Goal: Task Accomplishment & Management: Use online tool/utility

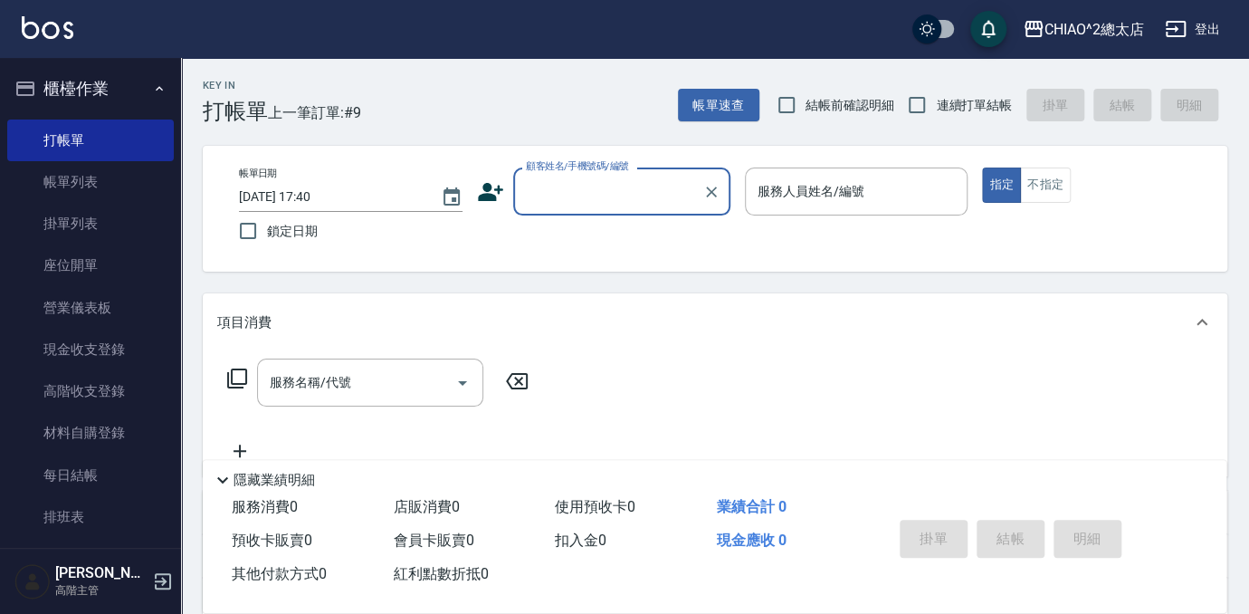
click at [602, 176] on input "顧客姓名/手機號碼/編號" at bounding box center [608, 192] width 174 height 32
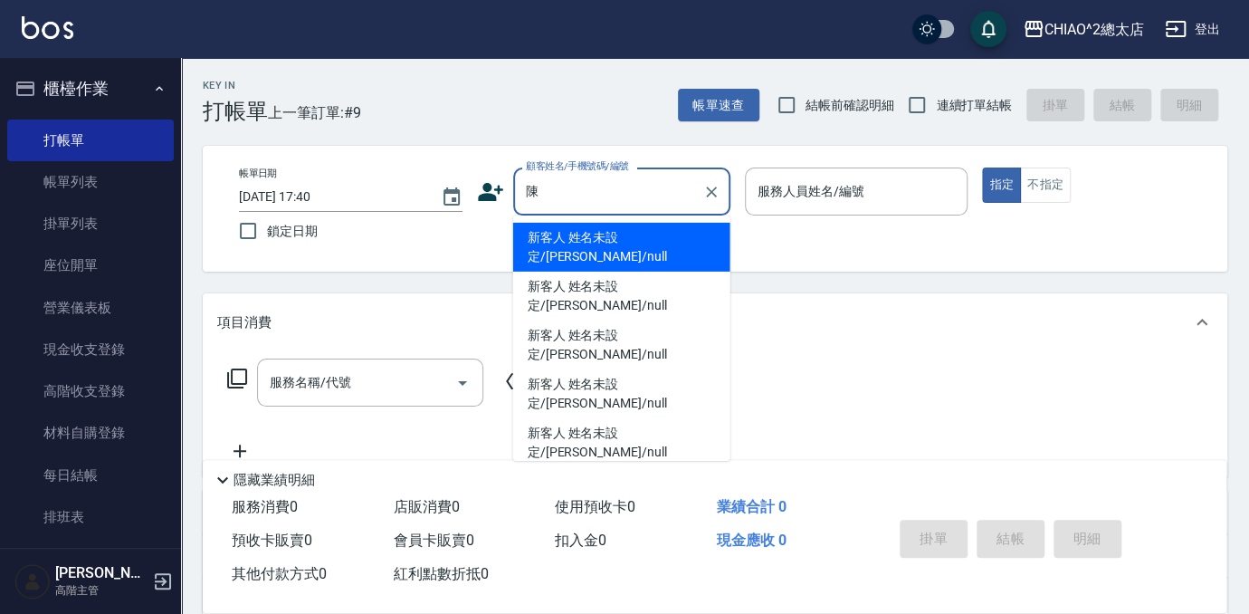
click at [644, 225] on li "新客人 姓名未設定/[PERSON_NAME]/null" at bounding box center [621, 247] width 217 height 49
type input "新客人 姓名未設定/[PERSON_NAME]/null"
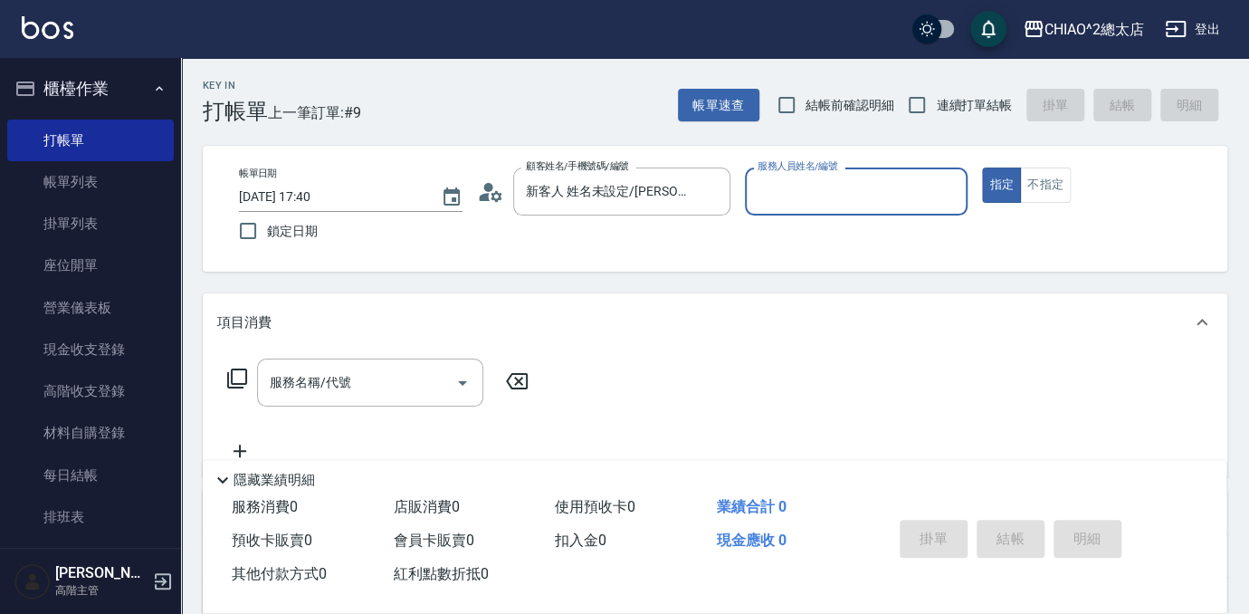
click at [878, 186] on input "服務人員姓名/編號" at bounding box center [856, 192] width 207 height 32
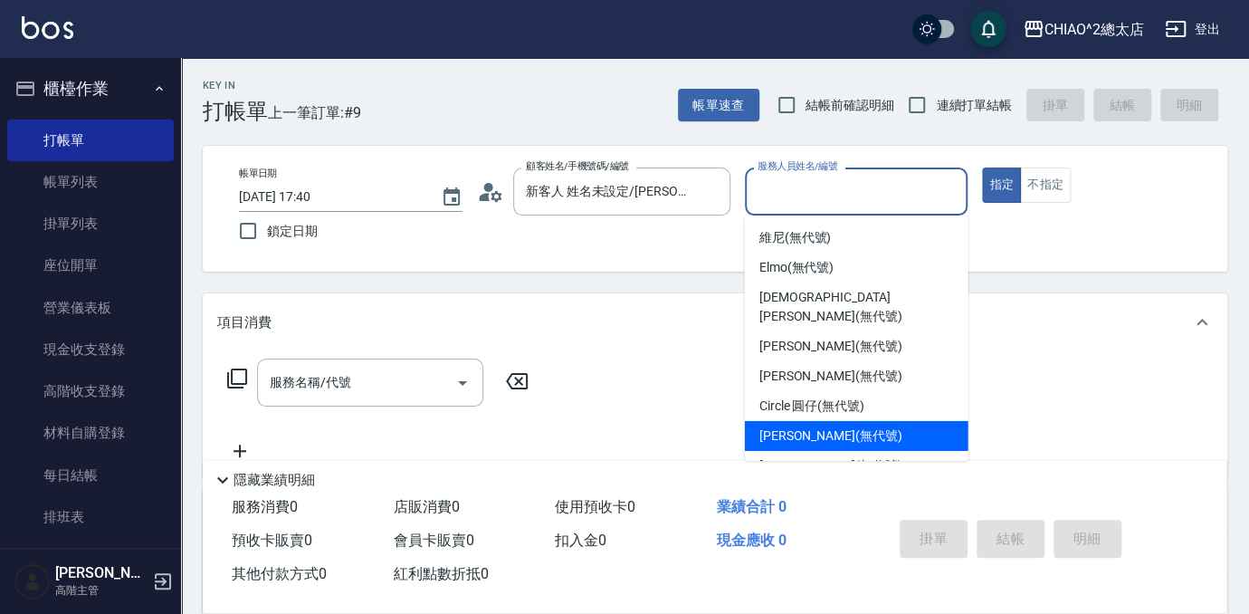
click at [925, 425] on div "[PERSON_NAME] (無代號)" at bounding box center [857, 436] width 224 height 30
type input "[PERSON_NAME](無代號)"
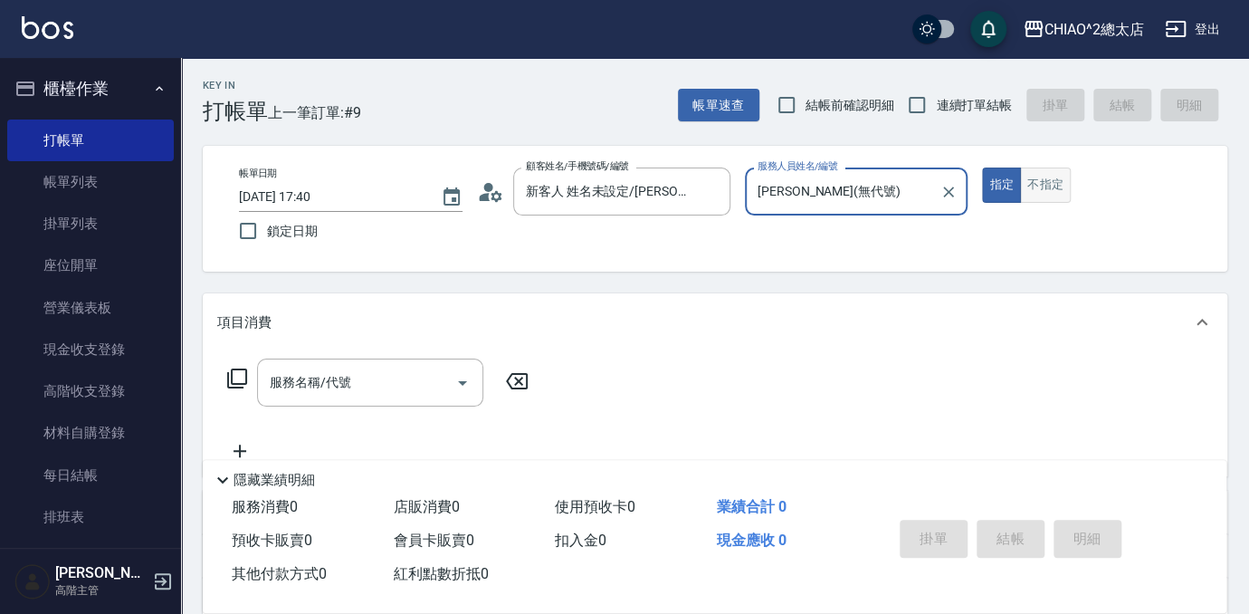
click at [1031, 196] on button "不指定" at bounding box center [1045, 184] width 51 height 35
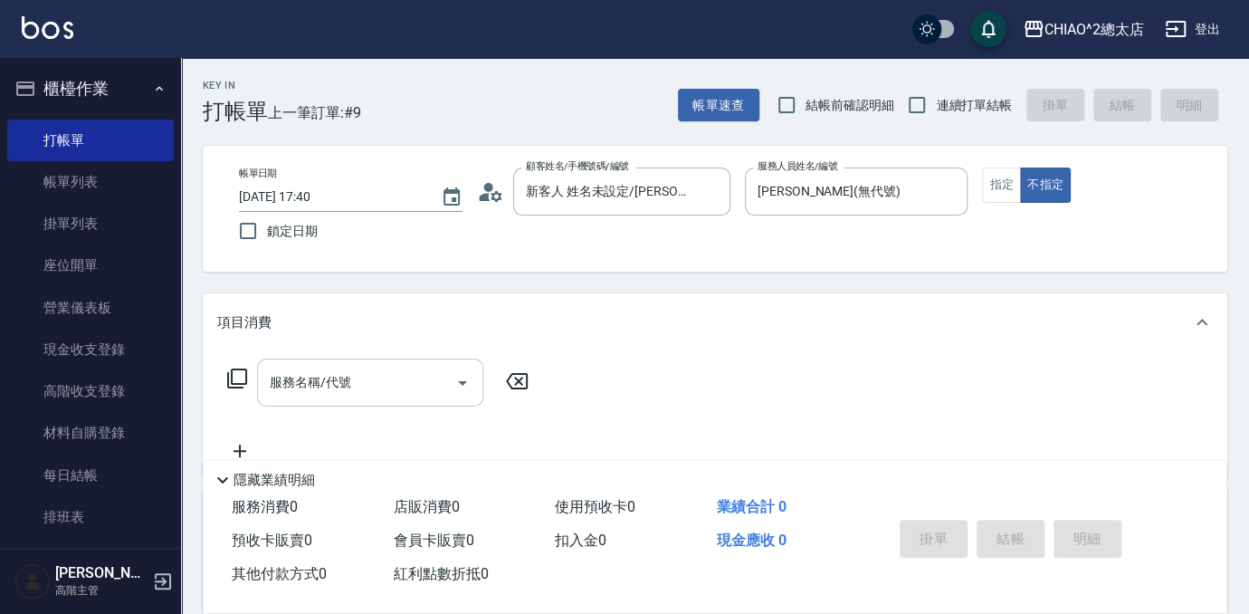
click at [338, 363] on div "服務名稱/代號" at bounding box center [370, 383] width 226 height 48
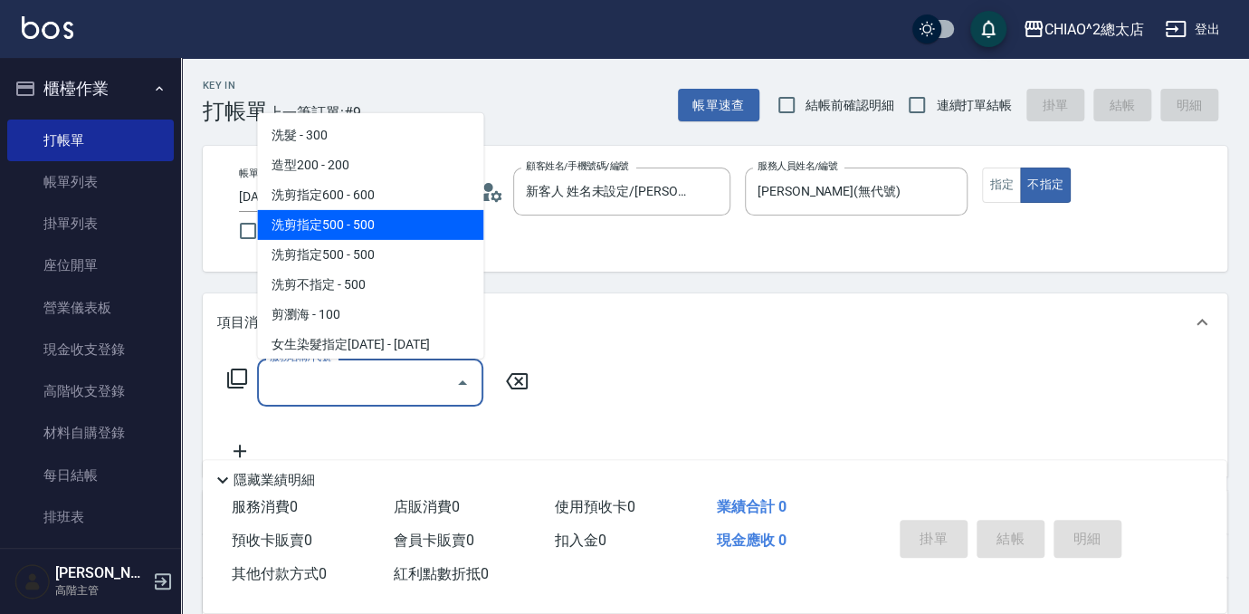
click at [392, 222] on span "洗剪指定500 - 500" at bounding box center [370, 225] width 226 height 30
type input "洗剪指定500(103108)"
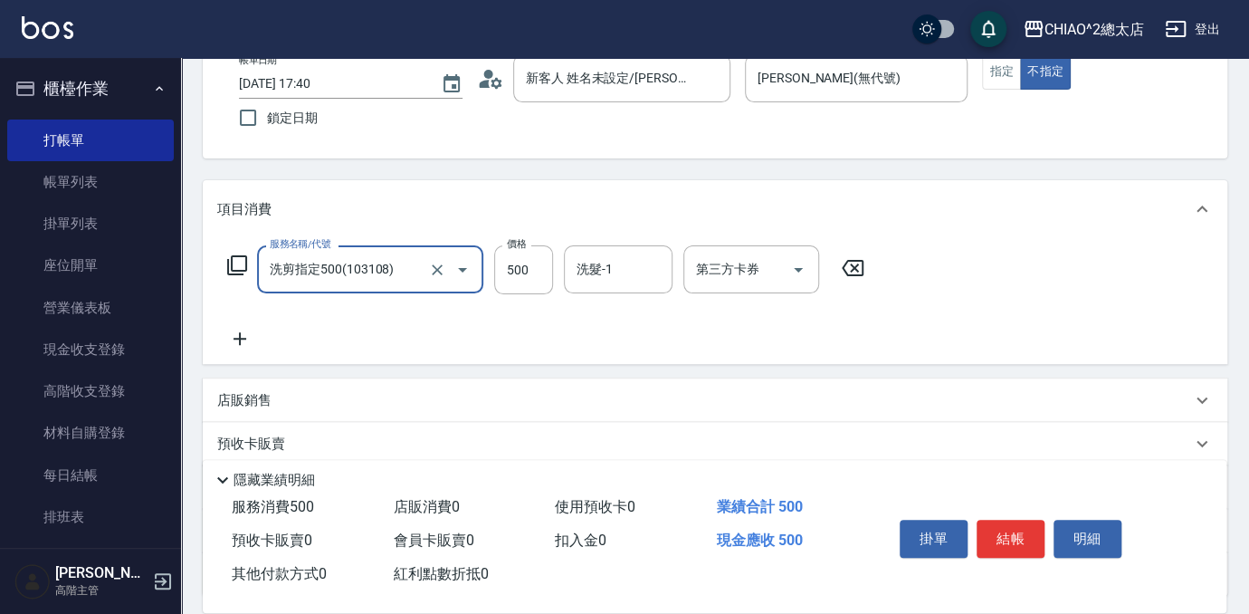
scroll to position [266, 0]
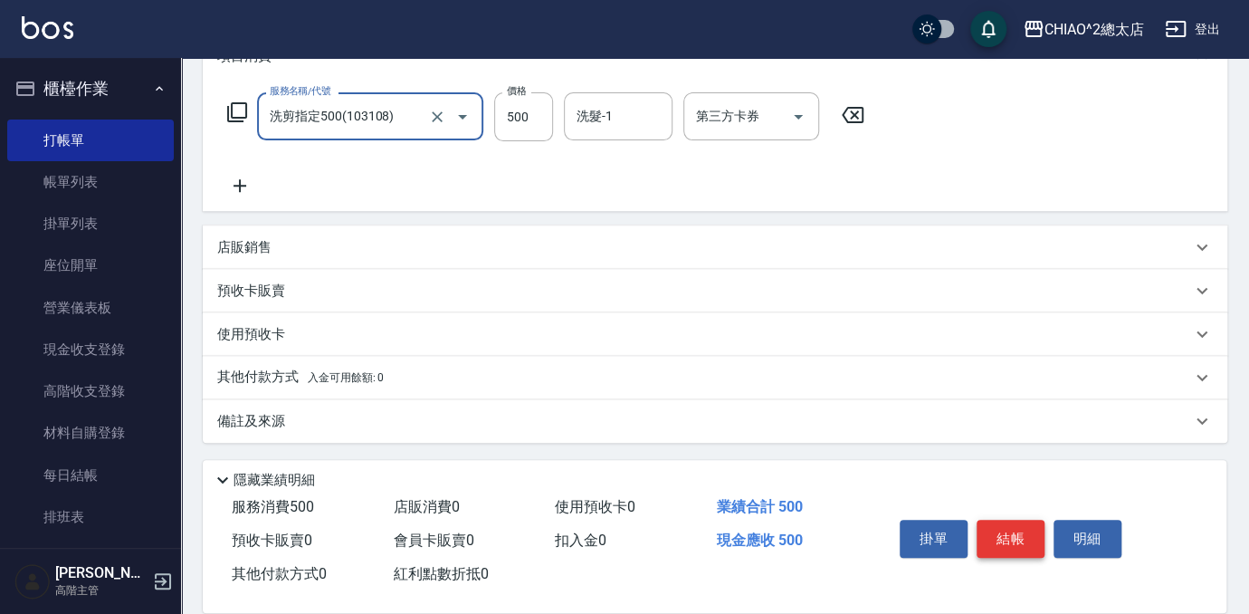
click at [1016, 546] on button "結帳" at bounding box center [1011, 539] width 68 height 38
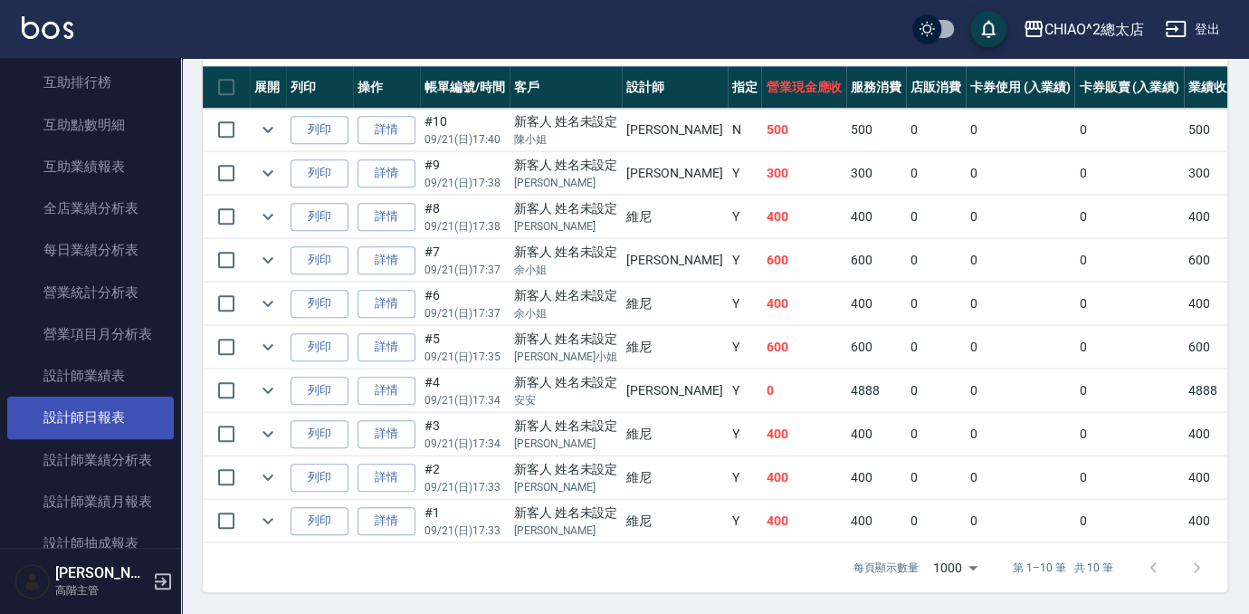
scroll to position [987, 0]
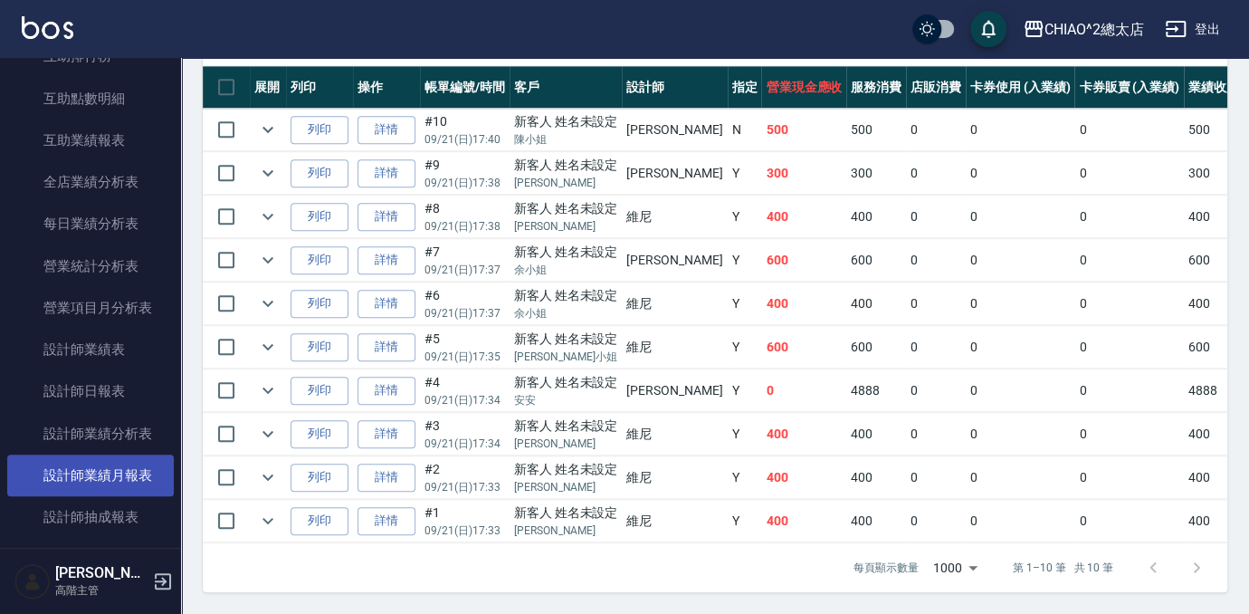
click at [100, 478] on link "設計師業績月報表" at bounding box center [90, 475] width 167 height 42
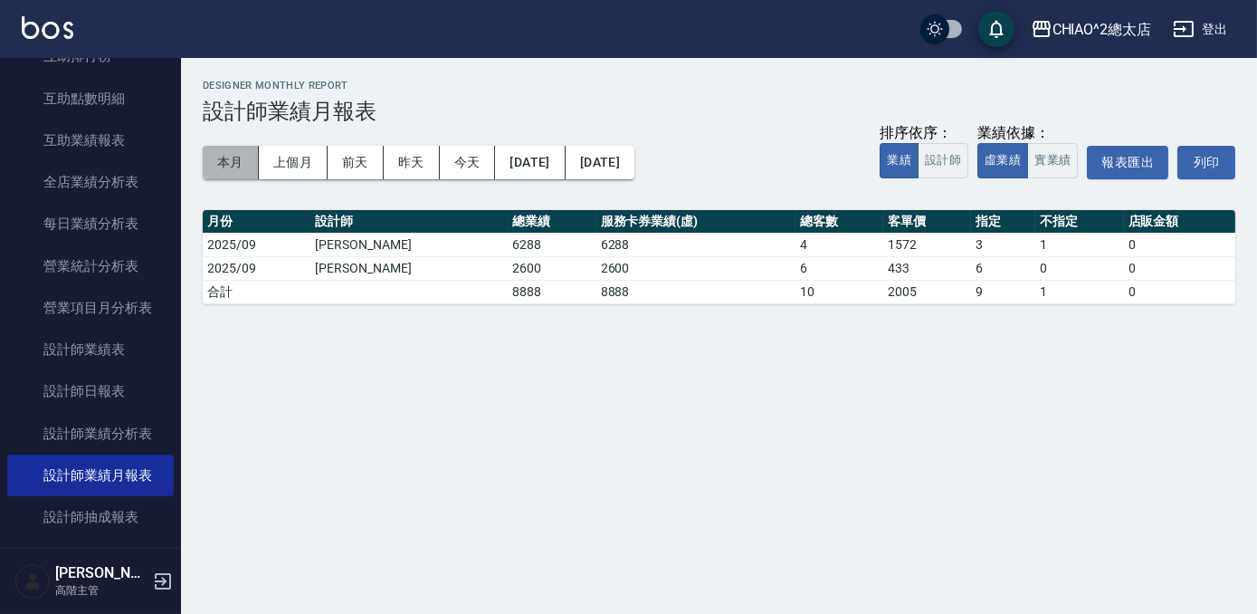
click at [234, 165] on button "本月" at bounding box center [231, 162] width 56 height 33
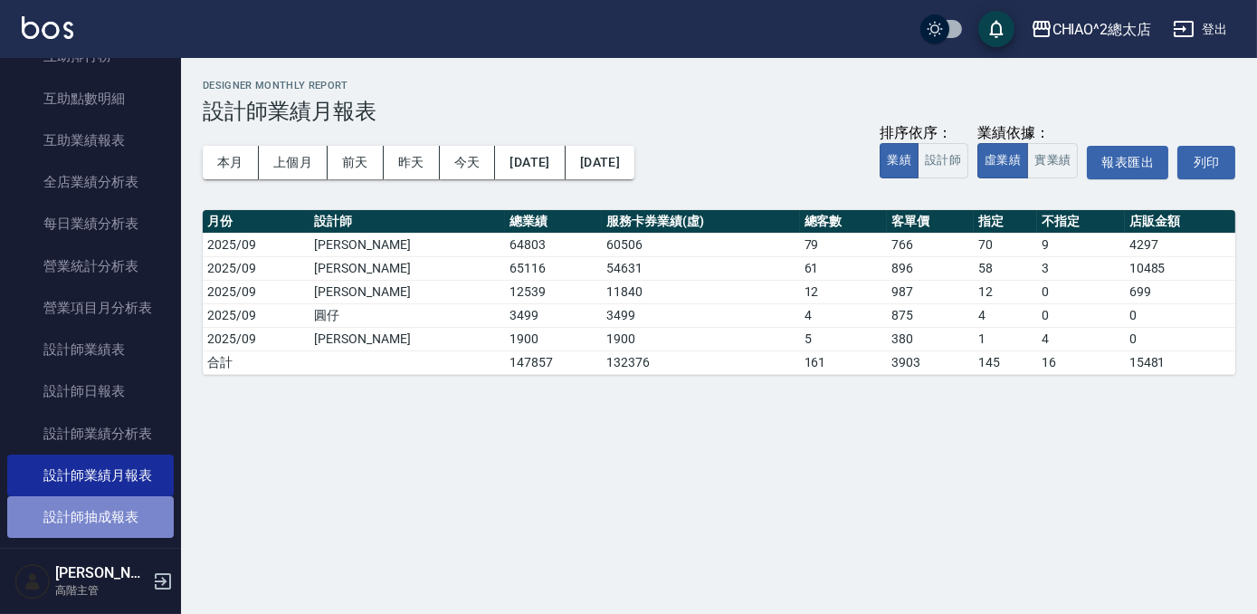
click at [107, 516] on link "設計師抽成報表" at bounding box center [90, 517] width 167 height 42
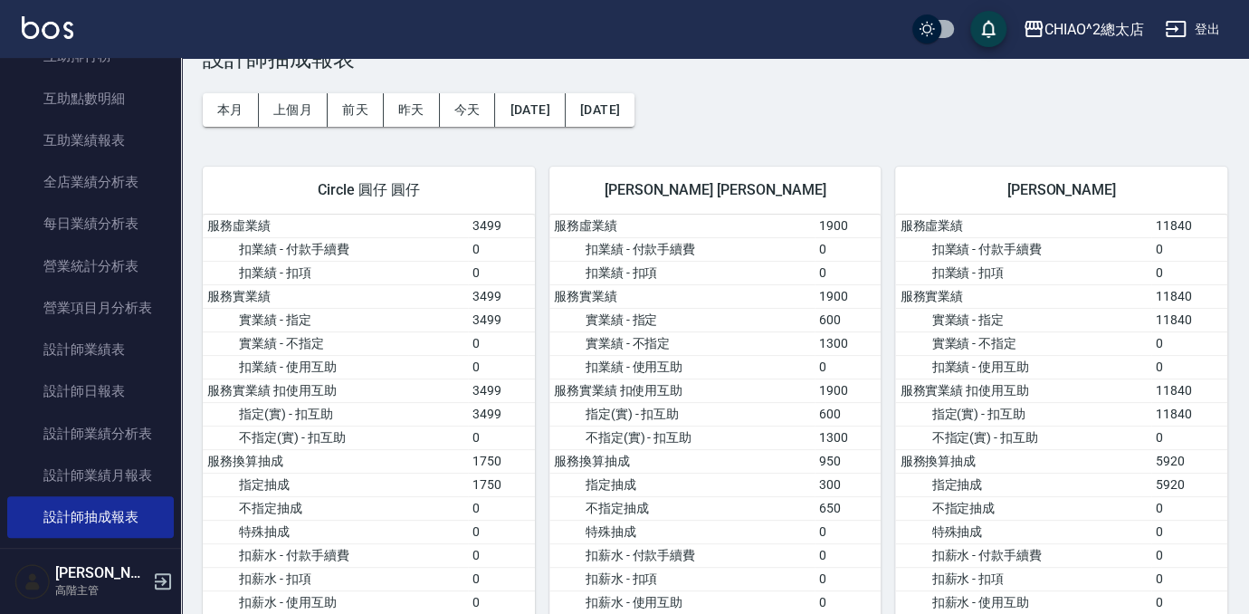
scroll to position [81, 0]
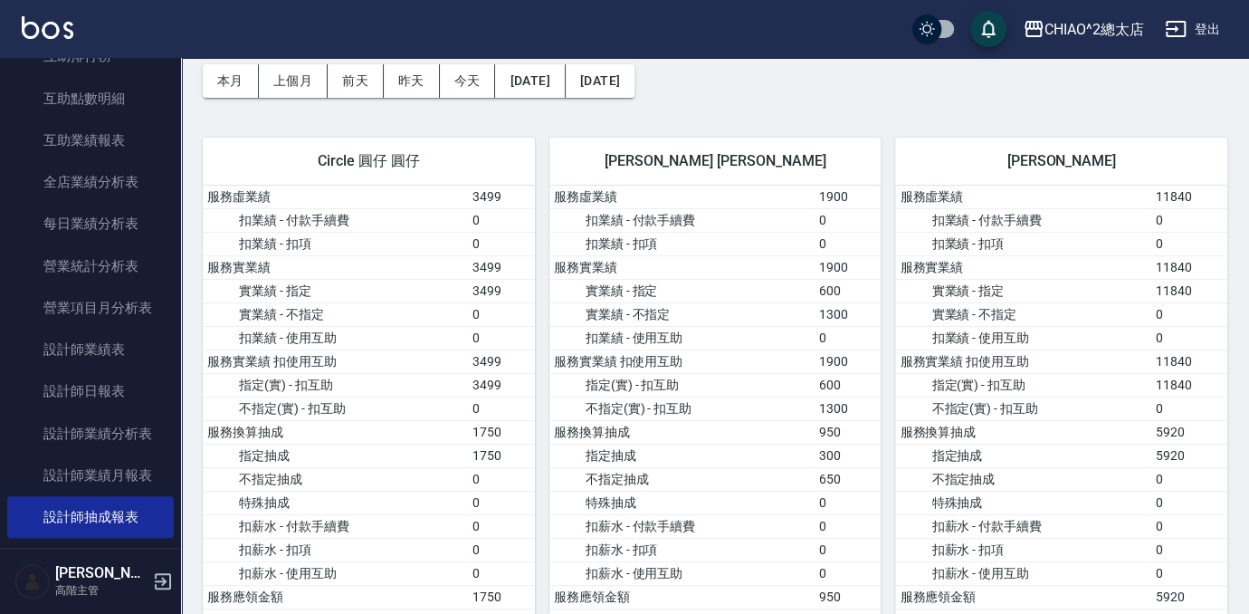
click at [222, 83] on button "本月" at bounding box center [231, 80] width 56 height 33
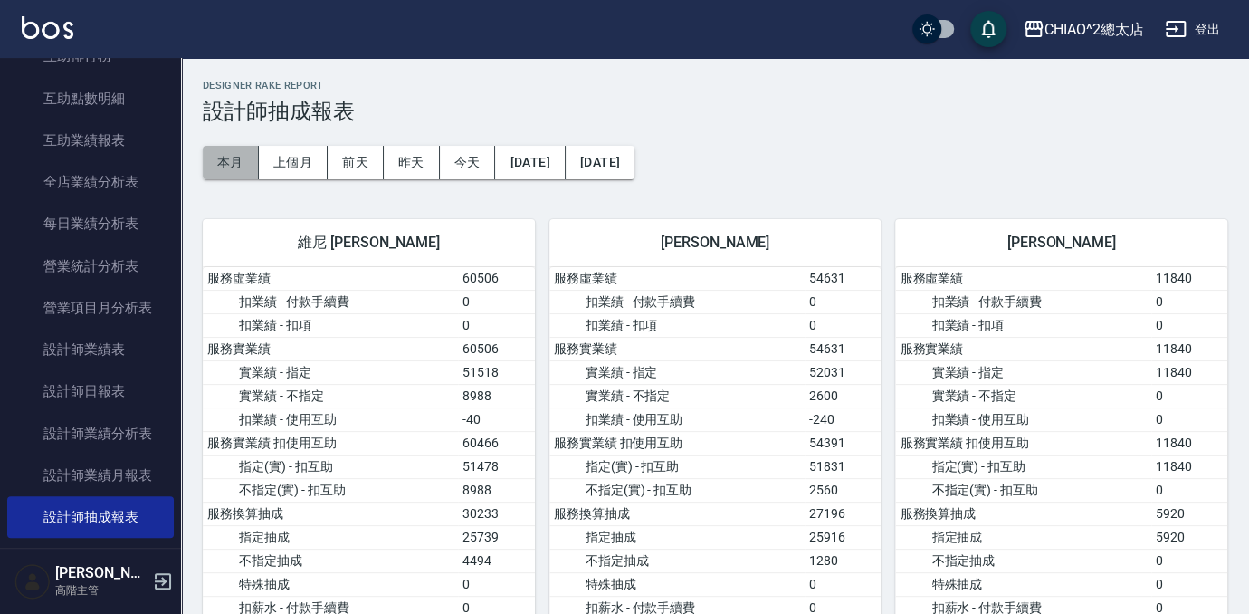
click at [222, 167] on button "本月" at bounding box center [231, 162] width 56 height 33
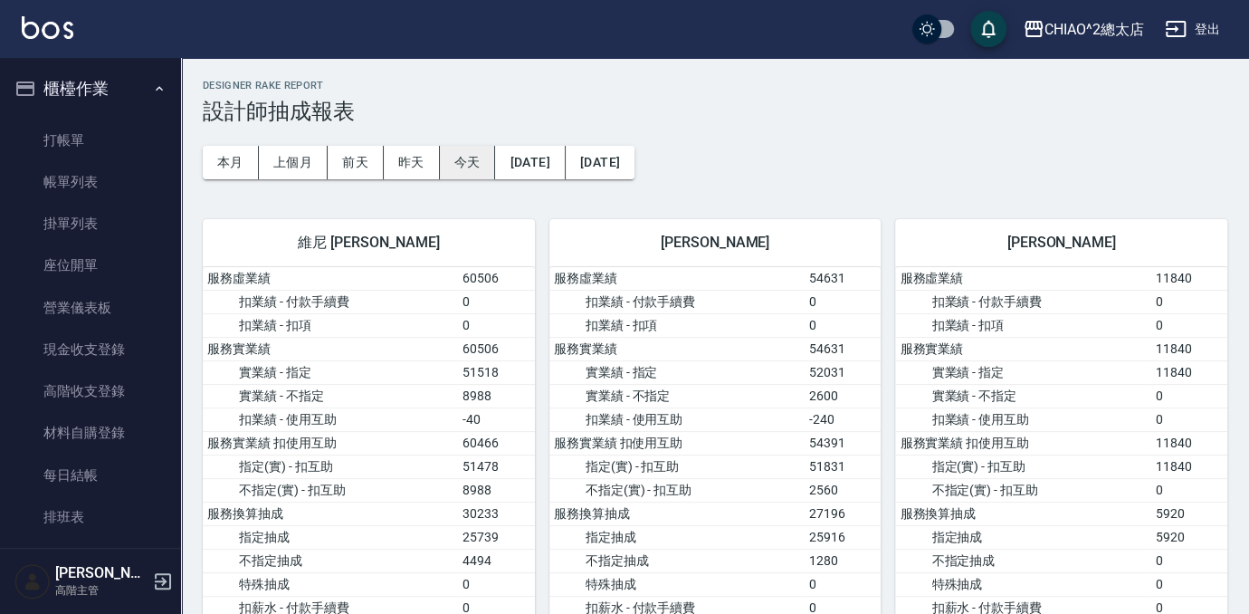
click at [456, 155] on button "今天" at bounding box center [468, 162] width 56 height 33
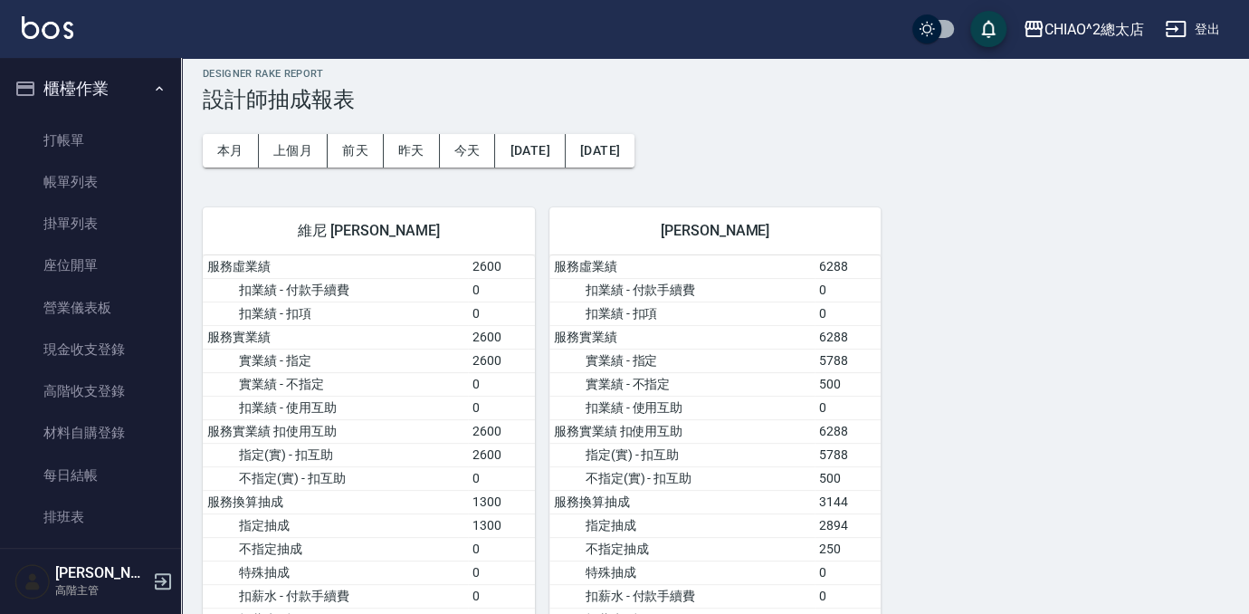
scroll to position [388, 0]
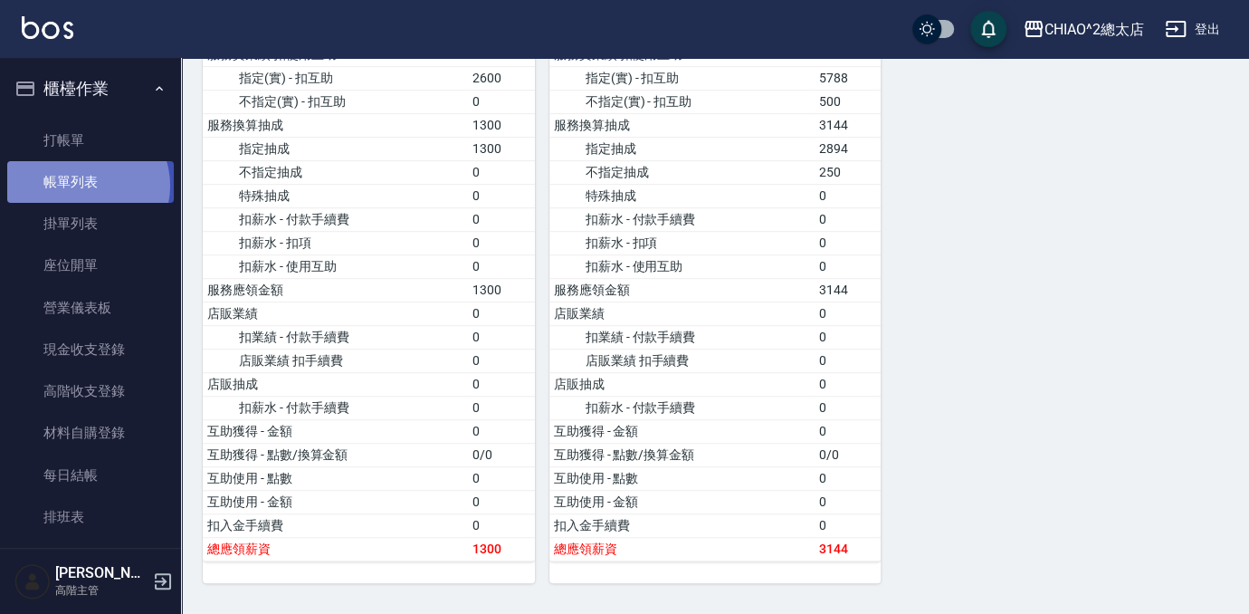
click at [84, 186] on link "帳單列表" at bounding box center [90, 182] width 167 height 42
